Goal: Entertainment & Leisure: Consume media (video, audio)

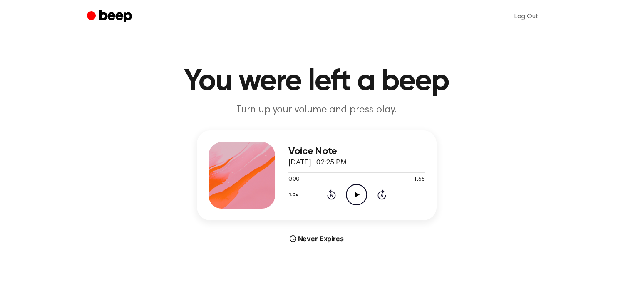
click at [361, 194] on icon "Play Audio" at bounding box center [356, 194] width 21 height 21
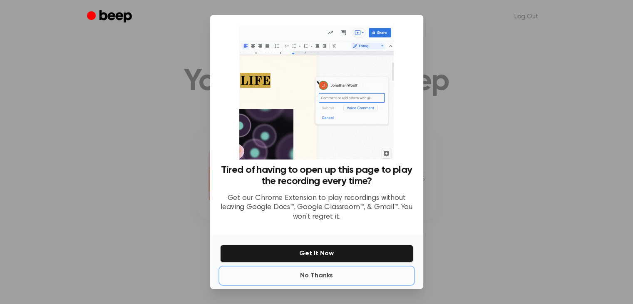
click at [321, 274] on button "No Thanks" at bounding box center [316, 275] width 193 height 17
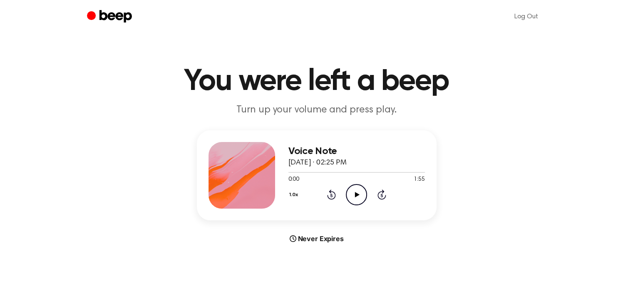
click at [362, 196] on icon "Play Audio" at bounding box center [356, 194] width 21 height 21
click at [423, 223] on div "Voice Note August 28, 2025 · 02:25 PM 0:06 1:55 Your browser does not support t…" at bounding box center [316, 186] width 613 height 113
drag, startPoint x: 338, startPoint y: 172, endPoint x: 266, endPoint y: 166, distance: 72.2
click at [266, 166] on div "Voice Note August 28, 2025 · 02:25 PM 0:44 1:55 Your browser does not support t…" at bounding box center [317, 175] width 240 height 90
click at [339, 177] on div "0:45 1:55" at bounding box center [356, 179] width 136 height 9
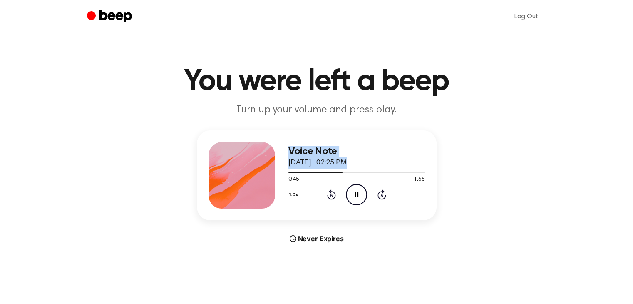
drag, startPoint x: 339, startPoint y: 172, endPoint x: 274, endPoint y: 174, distance: 65.3
click at [274, 174] on div "Voice Note August 28, 2025 · 02:25 PM 0:45 1:55 Your browser does not support t…" at bounding box center [317, 175] width 240 height 90
click at [294, 184] on div "1.0x Rewind 5 seconds Pause Audio Skip 5 seconds" at bounding box center [356, 194] width 136 height 21
drag, startPoint x: 342, startPoint y: 172, endPoint x: 293, endPoint y: 171, distance: 49.5
click at [293, 172] on div at bounding box center [316, 172] width 57 height 1
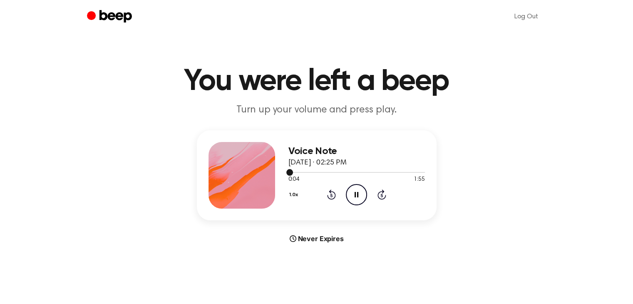
click at [301, 176] on div "0:04 1:55" at bounding box center [356, 179] width 136 height 9
click at [566, 300] on main "You were left a beep Turn up your volume and press play. Voice Note August 28, …" at bounding box center [316, 248] width 633 height 497
click at [569, 302] on main "You were left a beep Turn up your volume and press play. Voice Note August 28, …" at bounding box center [316, 248] width 633 height 497
click at [428, 172] on div "Voice Note August 28, 2025 · 02:25 PM 0:12 1:55 Your browser does not support t…" at bounding box center [317, 175] width 240 height 90
click at [407, 243] on main "You were left a beep Turn up your volume and press play. Voice Note August 28, …" at bounding box center [316, 248] width 633 height 497
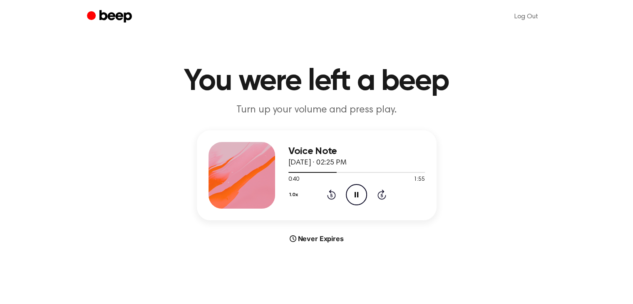
click at [435, 255] on main "You were left a beep Turn up your volume and press play. Voice Note August 28, …" at bounding box center [316, 248] width 633 height 497
click at [352, 187] on icon "Play Audio" at bounding box center [356, 194] width 21 height 21
click at [279, 210] on div "Voice Note August 30, 2025 · 10:08 AM 0:03 1:36 Your browser does not support t…" at bounding box center [317, 175] width 240 height 90
click at [320, 174] on div at bounding box center [356, 171] width 136 height 7
click at [345, 172] on div at bounding box center [356, 171] width 136 height 7
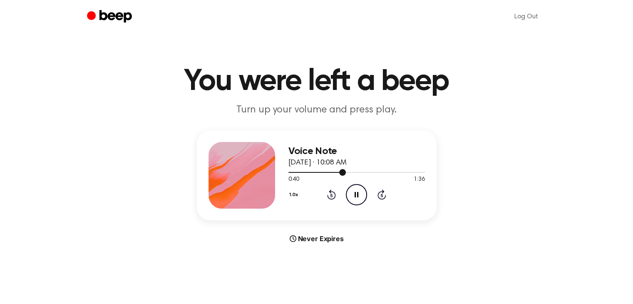
click at [381, 173] on div at bounding box center [356, 171] width 136 height 7
click at [351, 196] on icon "Play Audio" at bounding box center [356, 194] width 21 height 21
